Goal: Answer question/provide support: Answer question/provide support

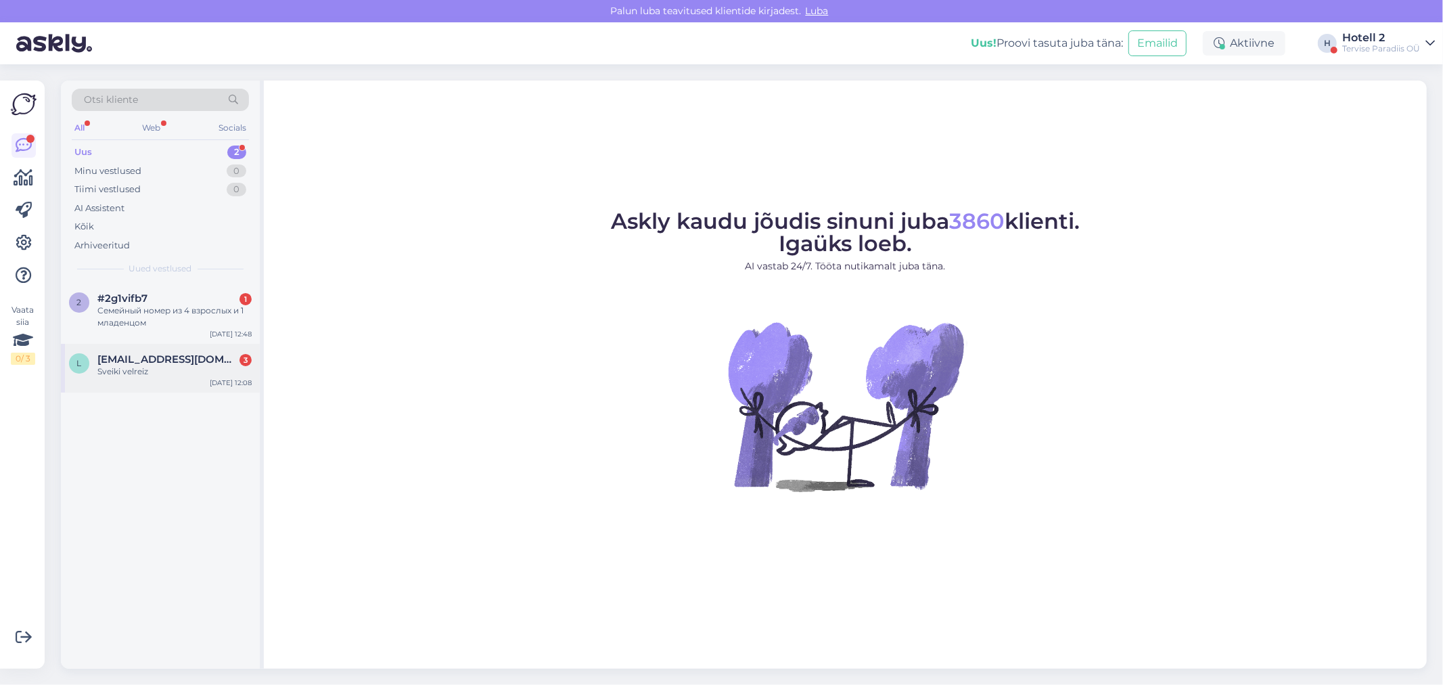
click at [112, 355] on span "[EMAIL_ADDRESS][DOMAIN_NAME]" at bounding box center [167, 359] width 141 height 12
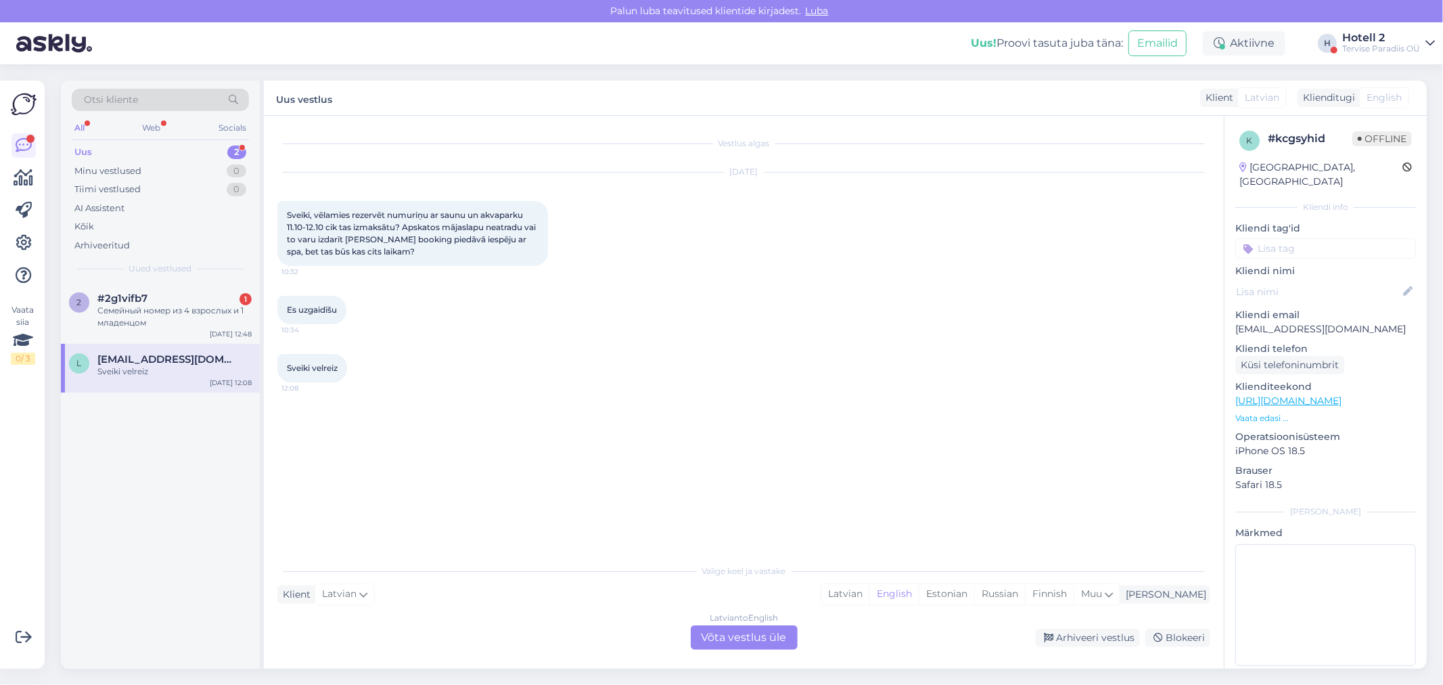
click at [698, 633] on div "Latvian to English Võta vestlus üle" at bounding box center [744, 637] width 107 height 24
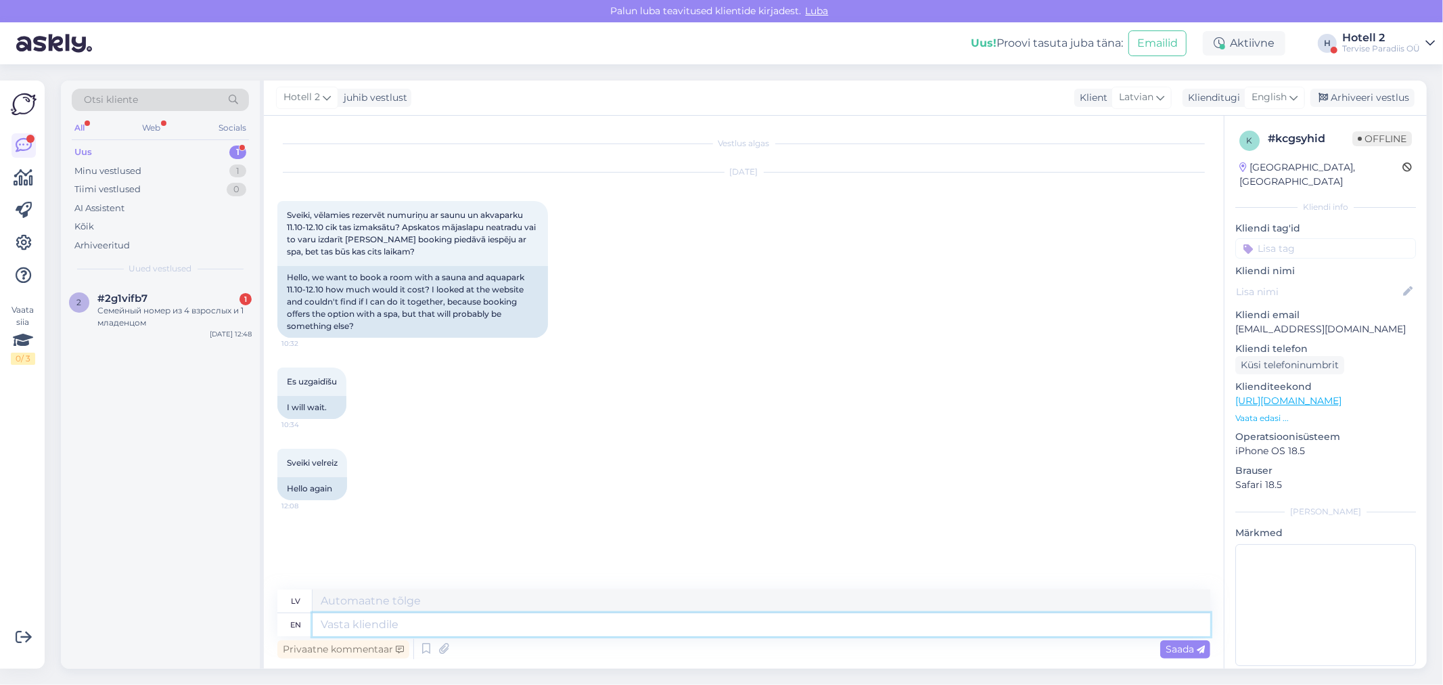
click at [592, 618] on textarea at bounding box center [762, 624] width 898 height 23
click at [1281, 97] on span "English" at bounding box center [1269, 97] width 35 height 15
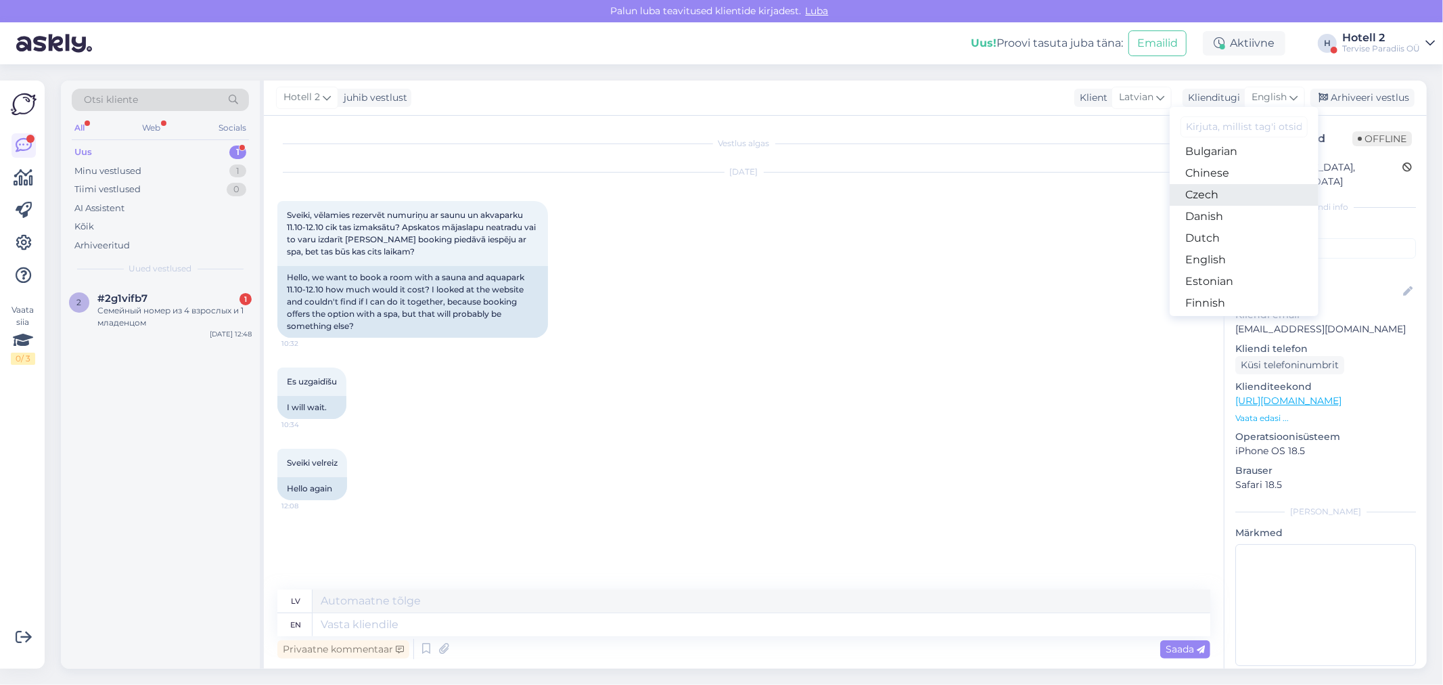
scroll to position [75, 0]
click at [1225, 251] on link "Estonian" at bounding box center [1244, 256] width 149 height 22
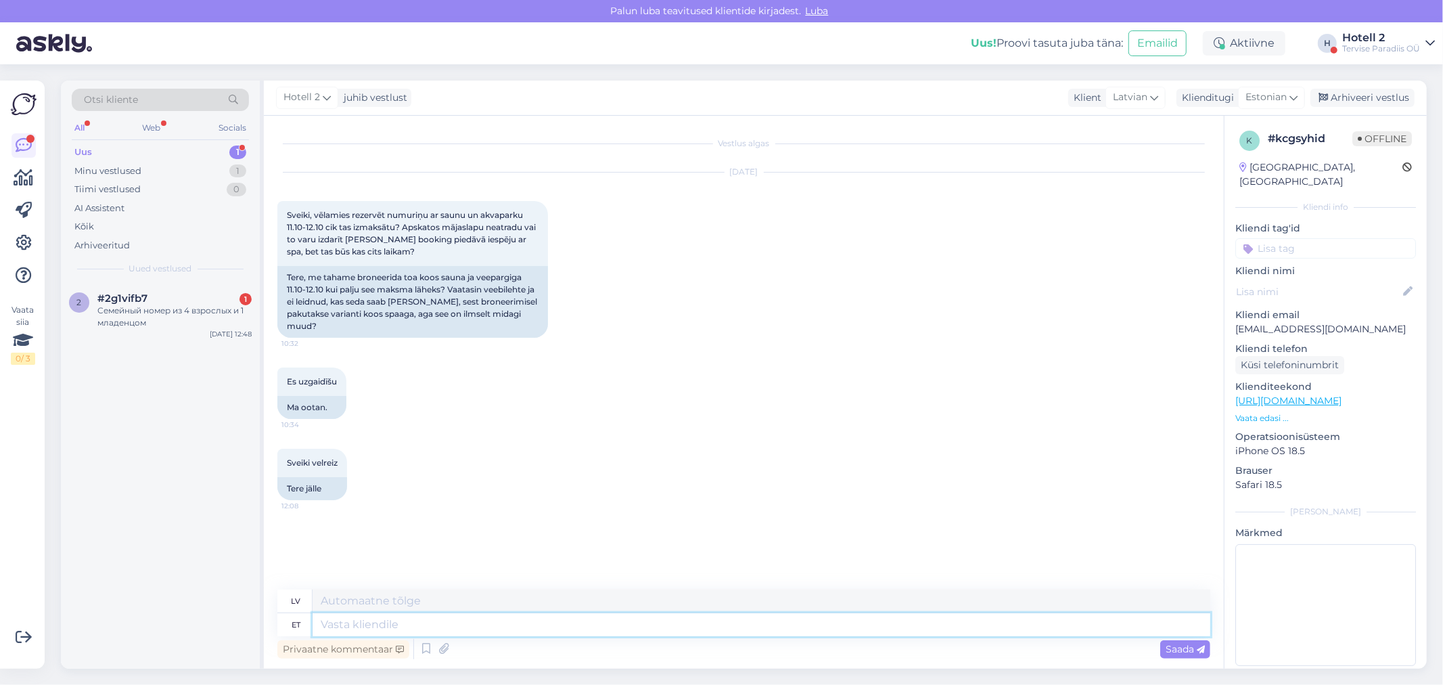
click at [413, 629] on textarea at bounding box center [762, 624] width 898 height 23
type textarea "Tere!"
type textarea "Sveiki!"
type textarea "Tere! Broneeringut"
type textarea "Sveiki! Rezervācija"
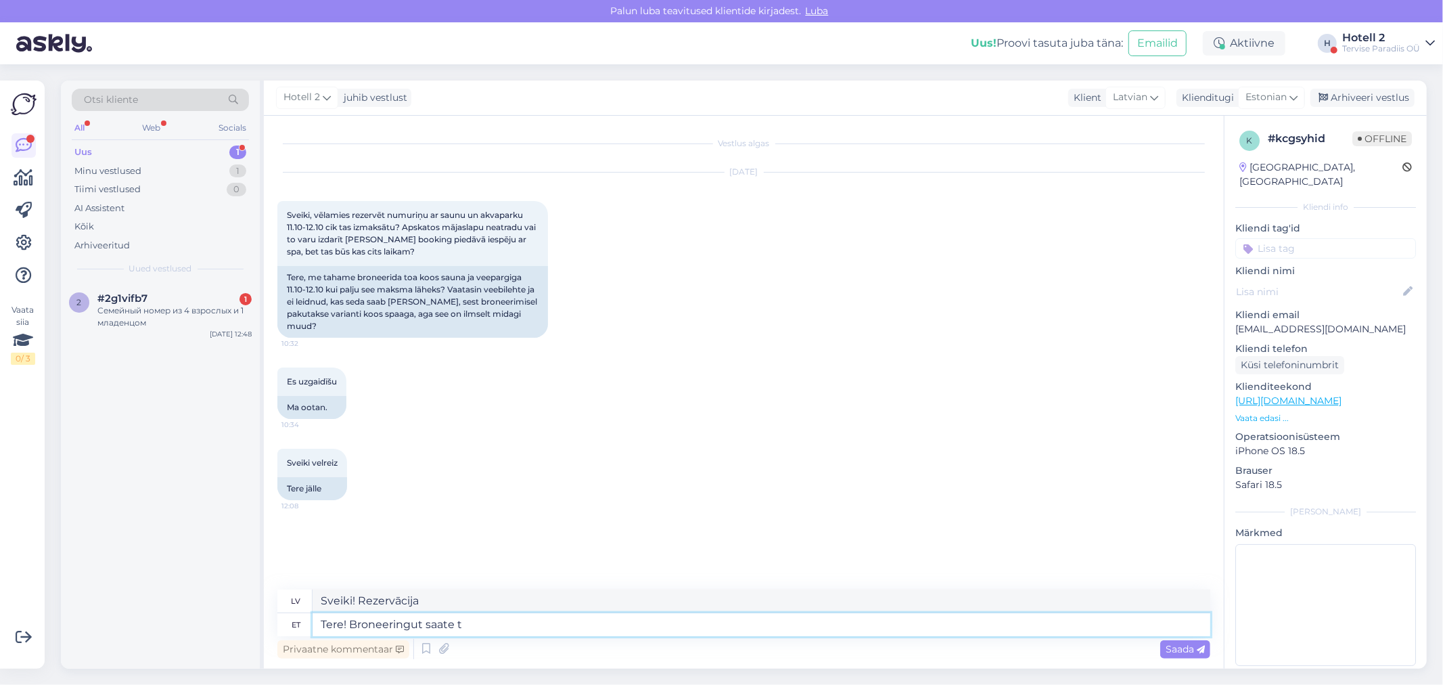
type textarea "Tere! Broneeringut saate te"
type textarea "Sveiki! Varat veikt rezervāciju."
type textarea "Tere! Broneeringut saate teha kirjutades"
type textarea "Sveiki! Rezervāciju var veikt, rakstot"
type textarea "Tere! Broneeringut saate teha kirjutades sale"
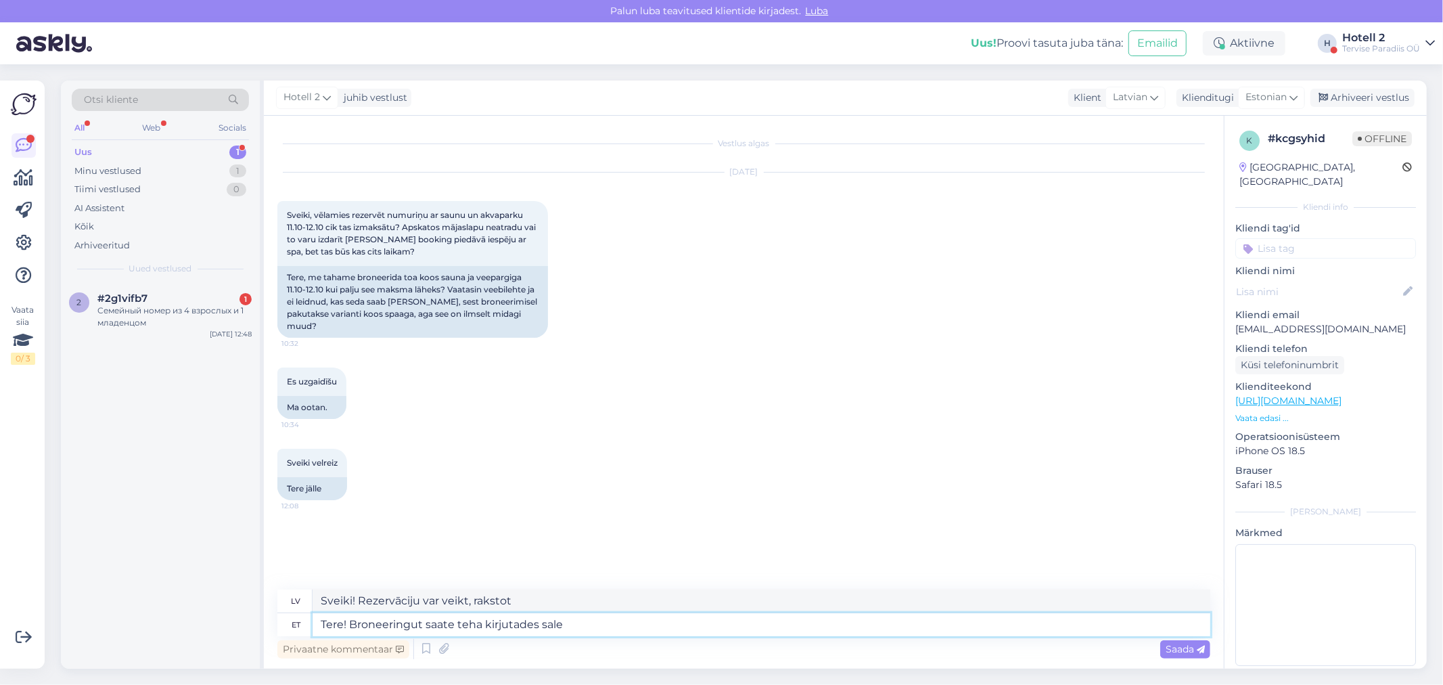
type textarea "Sveiki! Rezervāciju var veikt, rakstot uz sale"
type textarea "Tere! Broneeringut saate teha kirjutades sales"
type textarea "Sveiki! Rezervāciju var veikt, rakstot uz pārdošanas sadaļu"
type textarea "Tere! Broneeringut saate teha kirjutades sales@"
type textarea "Sveiki! Rezervāciju varat veikt, rakstot uz sales@"
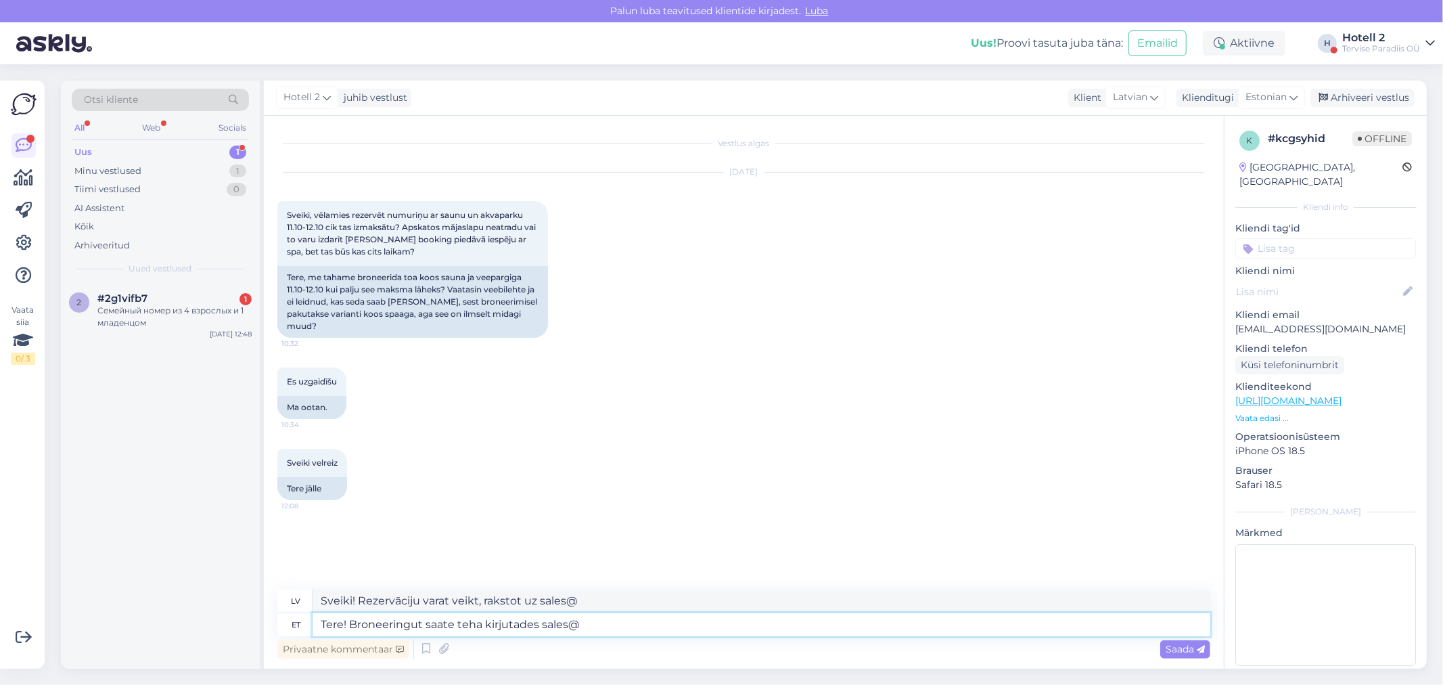
type textarea "Tere! Broneeringut saate teha kirjutades sales@"
